Goal: Obtain resource: Obtain resource

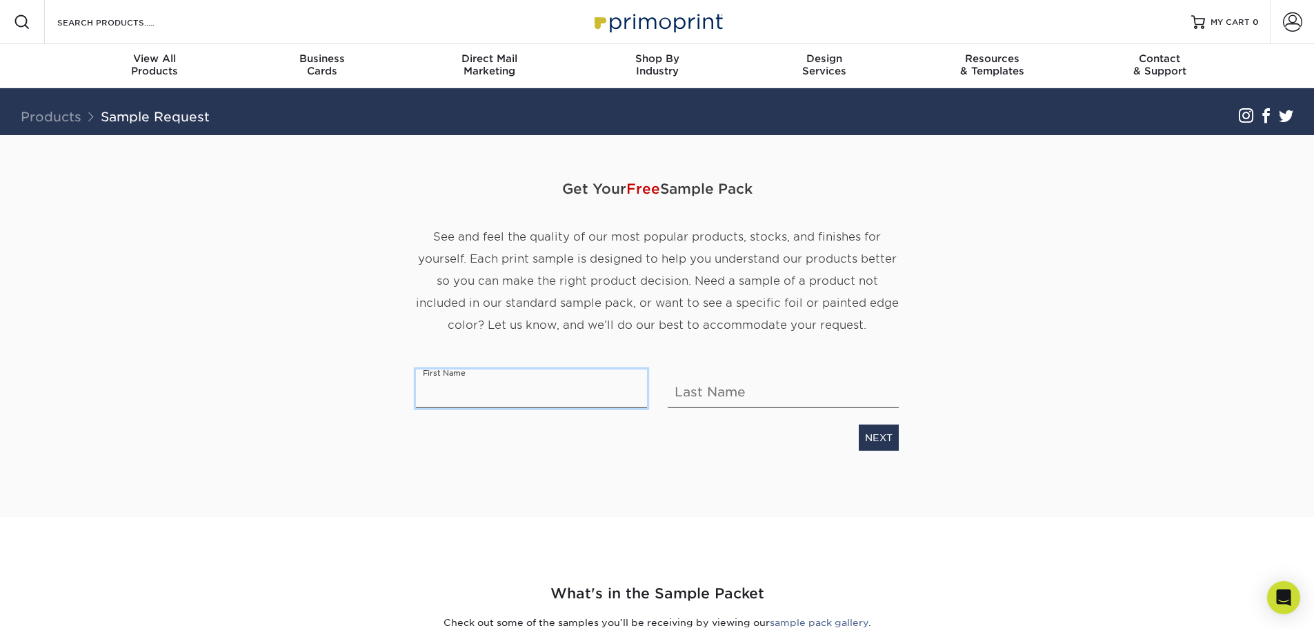
click at [502, 394] on input "text" at bounding box center [531, 389] width 231 height 39
type input "[PERSON_NAME]"
click at [866, 434] on link "NEXT" at bounding box center [879, 438] width 40 height 26
click at [570, 399] on input "text" at bounding box center [531, 389] width 231 height 39
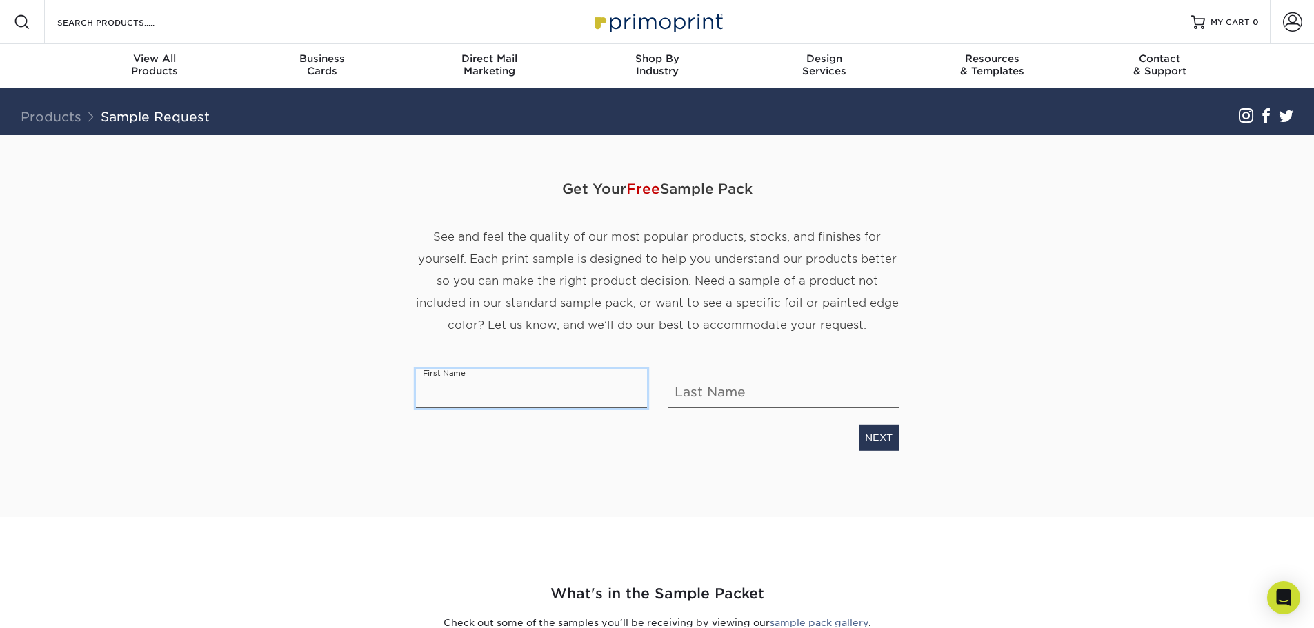
type input "[PERSON_NAME]"
click at [874, 437] on link "NEXT" at bounding box center [879, 438] width 40 height 26
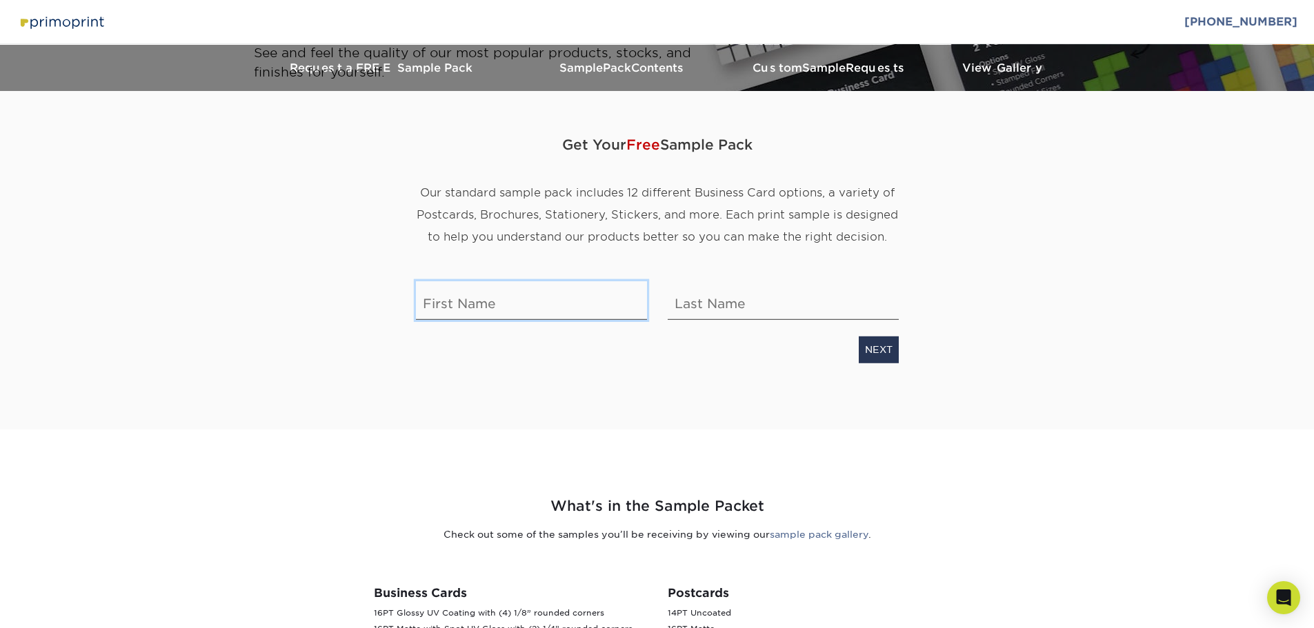
click at [514, 308] on input "text" at bounding box center [531, 300] width 231 height 39
type input "[PERSON_NAME]"
click at [866, 352] on link "NEXT" at bounding box center [879, 350] width 40 height 26
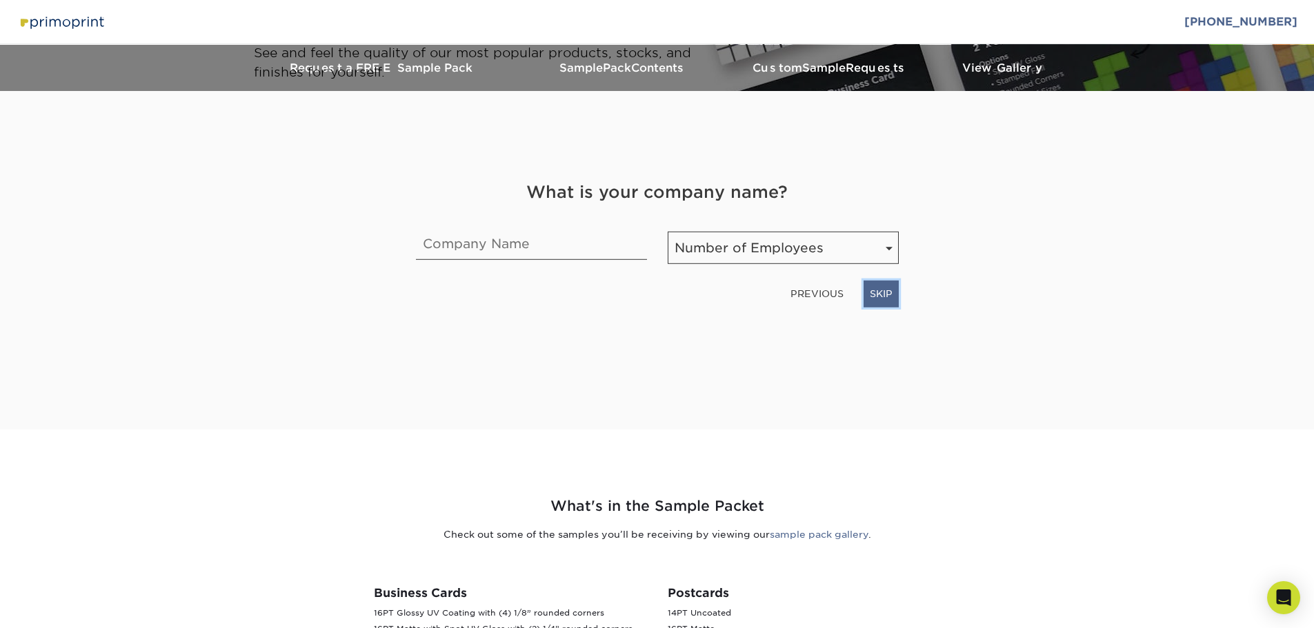
click at [879, 299] on link "SKIP" at bounding box center [880, 294] width 35 height 26
click at [879, 299] on link "NEXT" at bounding box center [879, 294] width 40 height 26
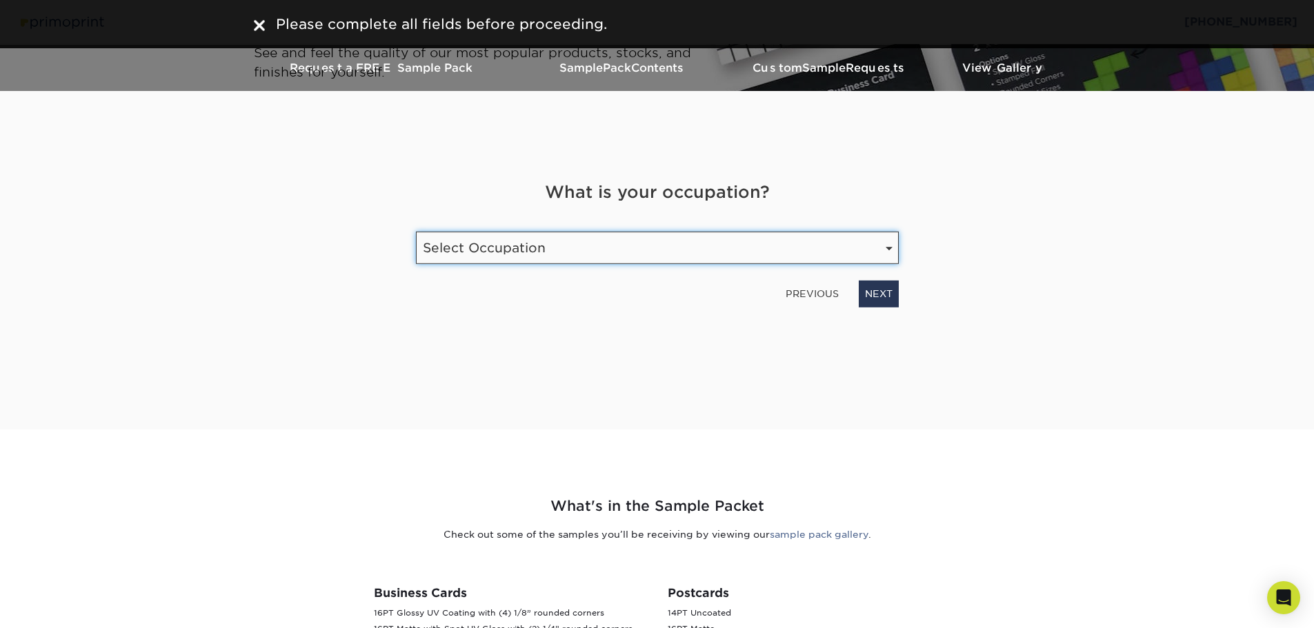
click at [741, 251] on select "Select Occupation Agency Automotive Blogger Cleaning Services Construction Educ…" at bounding box center [657, 248] width 483 height 32
select select "Other"
click at [416, 232] on select "Select Occupation Agency Automotive Blogger Cleaning Services Construction Educ…" at bounding box center [657, 248] width 483 height 32
